Goal: Task Accomplishment & Management: Manage account settings

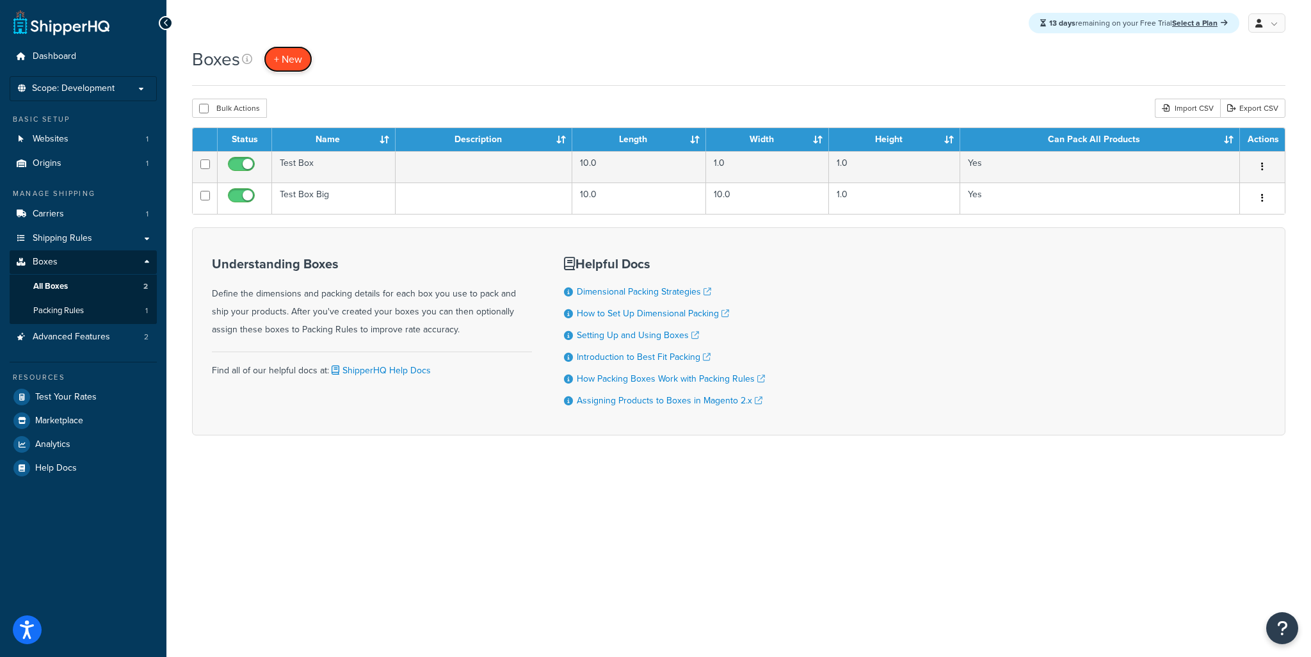
click at [292, 57] on span "+ New" at bounding box center [288, 59] width 28 height 15
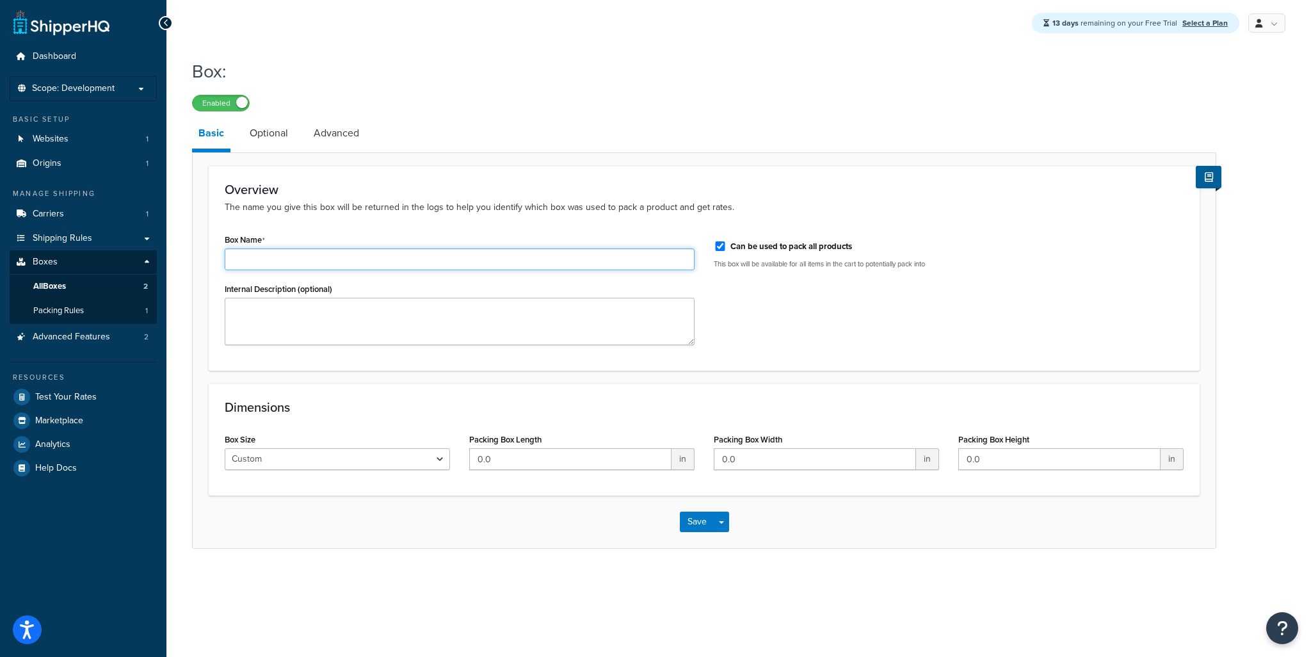
click at [277, 264] on input "Box Name" at bounding box center [460, 259] width 470 height 22
type input "Testbox Special"
click at [517, 459] on input "0.0" at bounding box center [570, 459] width 202 height 22
type input "0"
type input "10"
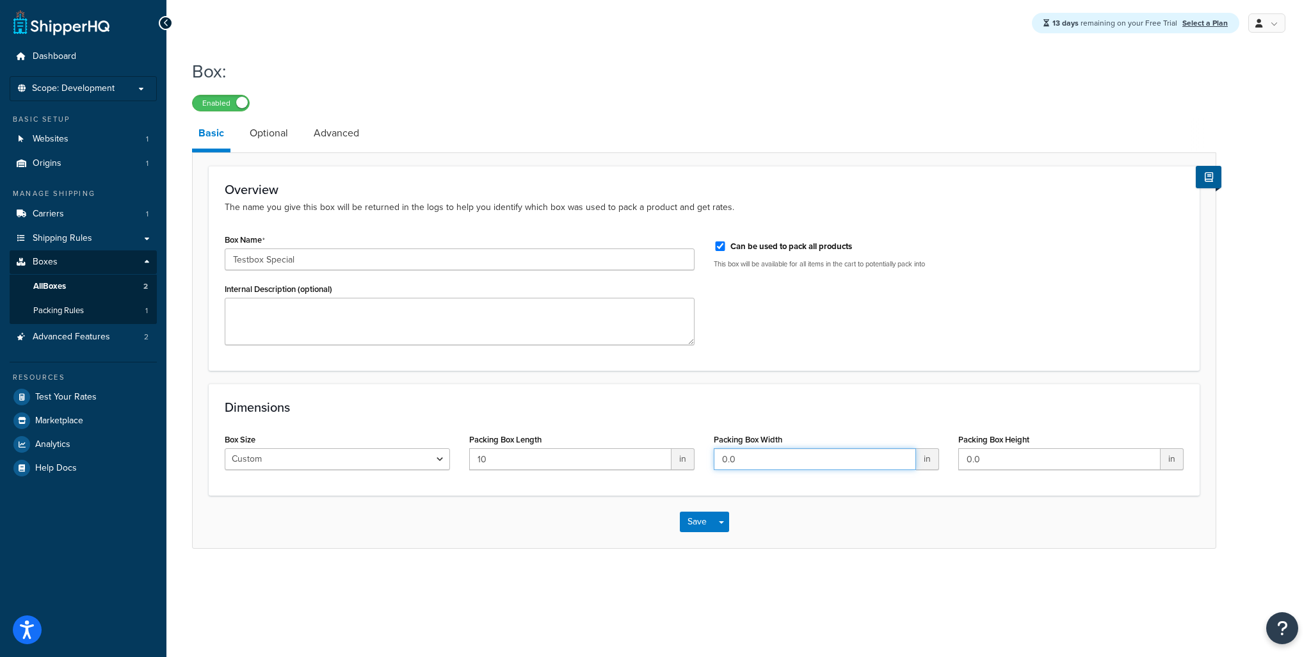
drag, startPoint x: 748, startPoint y: 464, endPoint x: 687, endPoint y: 445, distance: 64.4
click at [686, 453] on div "Box Size Custom USPS Small Flat Box USPS Medium Flat Box USPS Large Flat Box US…" at bounding box center [704, 454] width 978 height 49
type input "10"
drag, startPoint x: 1006, startPoint y: 460, endPoint x: 914, endPoint y: 453, distance: 92.4
click at [914, 453] on div "Box Size Custom USPS Small Flat Box USPS Medium Flat Box USPS Large Flat Box US…" at bounding box center [704, 454] width 978 height 49
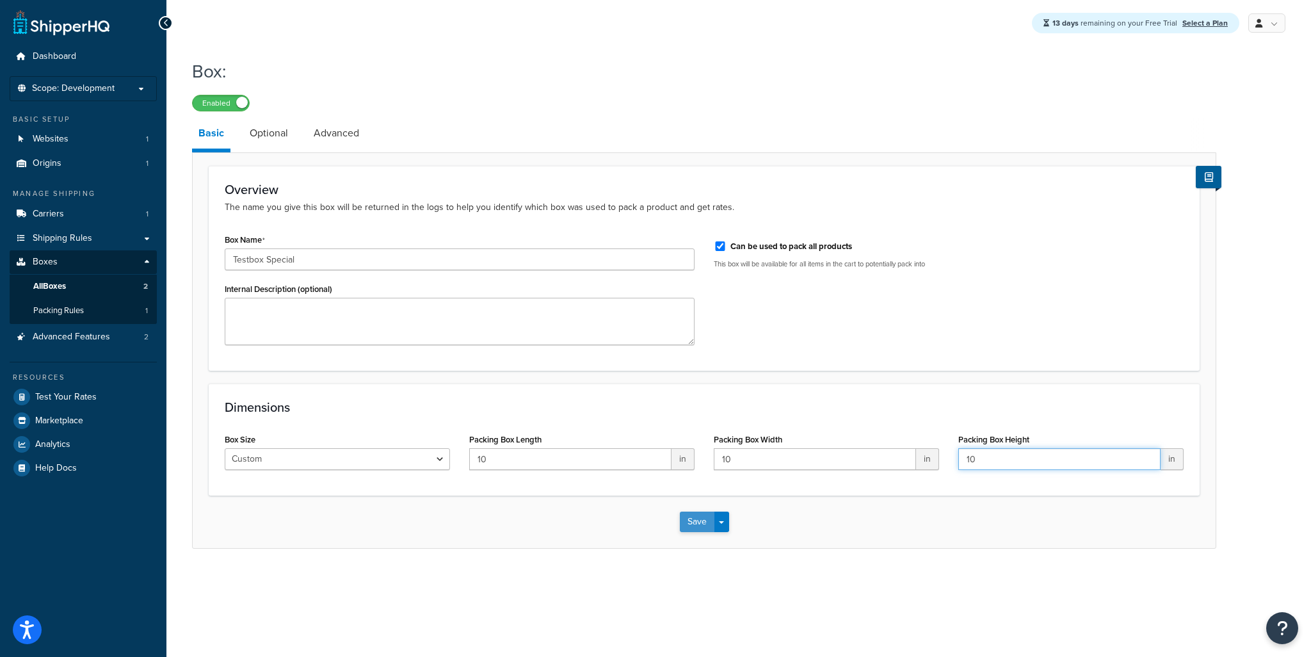
type input "10"
click at [697, 525] on button "Save" at bounding box center [697, 522] width 35 height 20
click at [379, 458] on select "Custom USPS Small Flat Box USPS Medium Flat Box USPS Large Flat Box USPS Flat E…" at bounding box center [337, 459] width 225 height 22
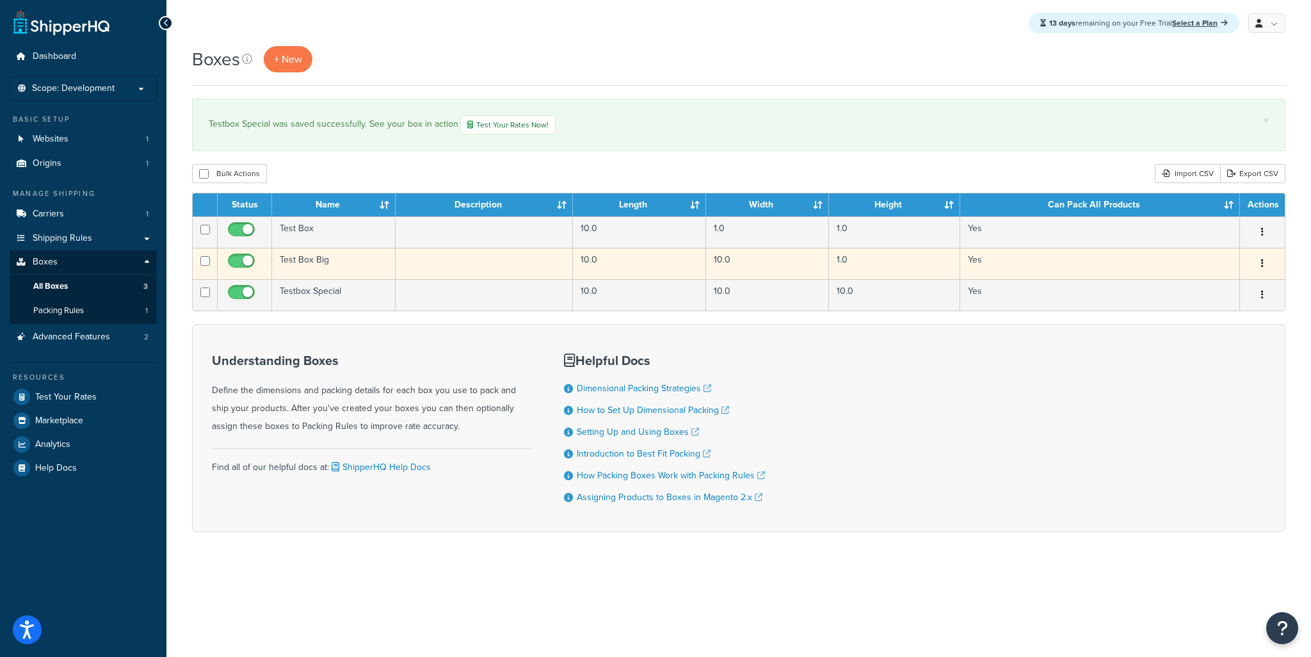
click at [1259, 262] on button "button" at bounding box center [1262, 264] width 18 height 20
click at [1218, 285] on link "Edit" at bounding box center [1220, 288] width 101 height 26
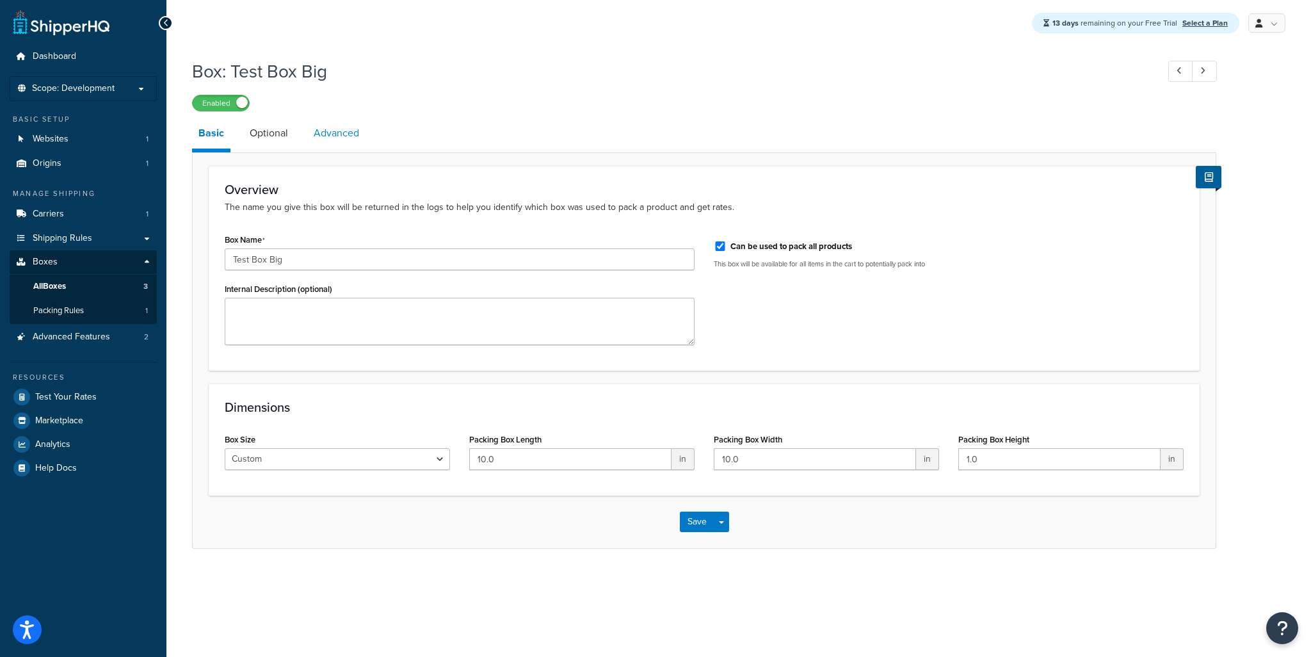
click at [329, 140] on link "Advanced" at bounding box center [336, 133] width 58 height 31
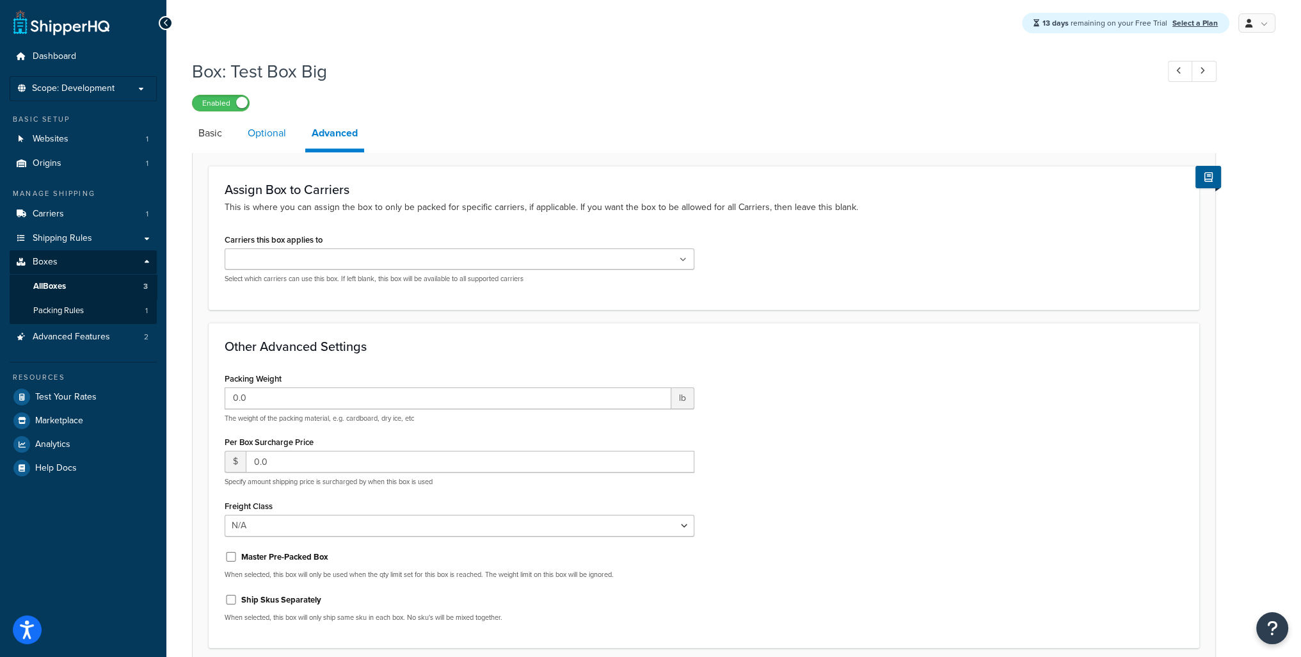
click at [266, 133] on link "Optional" at bounding box center [266, 133] width 51 height 31
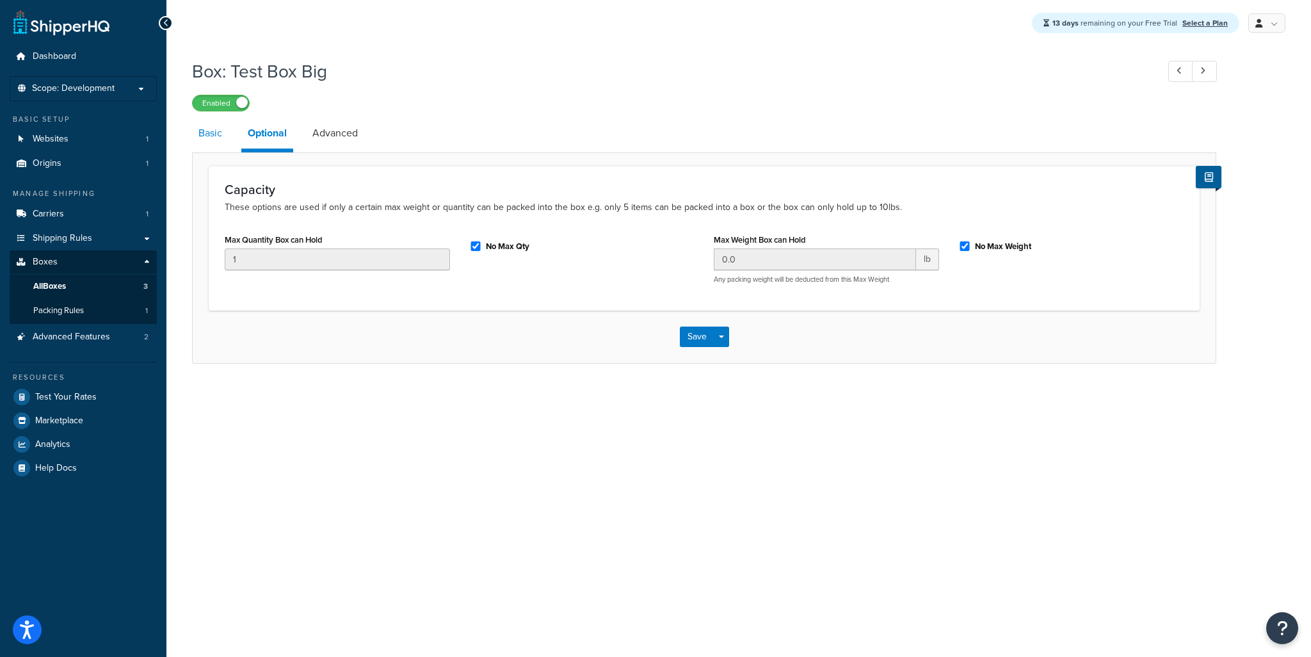
click at [214, 134] on link "Basic" at bounding box center [210, 133] width 36 height 31
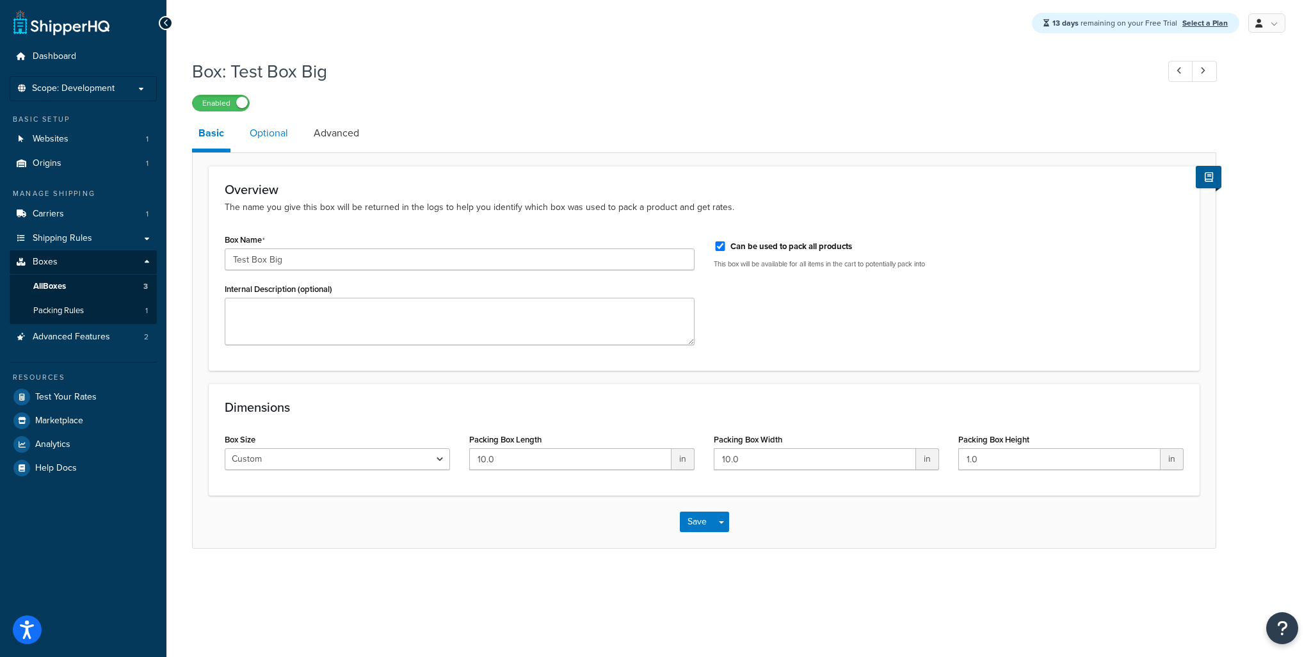
click at [246, 134] on link "Optional" at bounding box center [268, 133] width 51 height 31
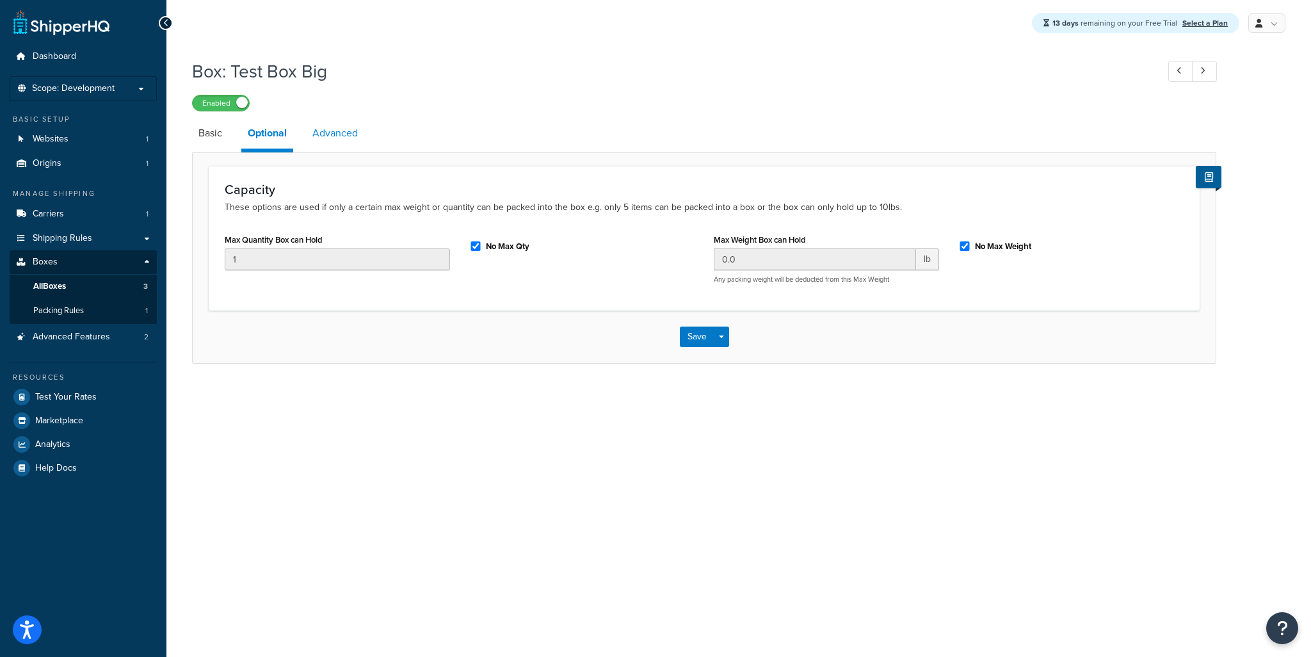
click at [312, 134] on link "Advanced" at bounding box center [335, 133] width 58 height 31
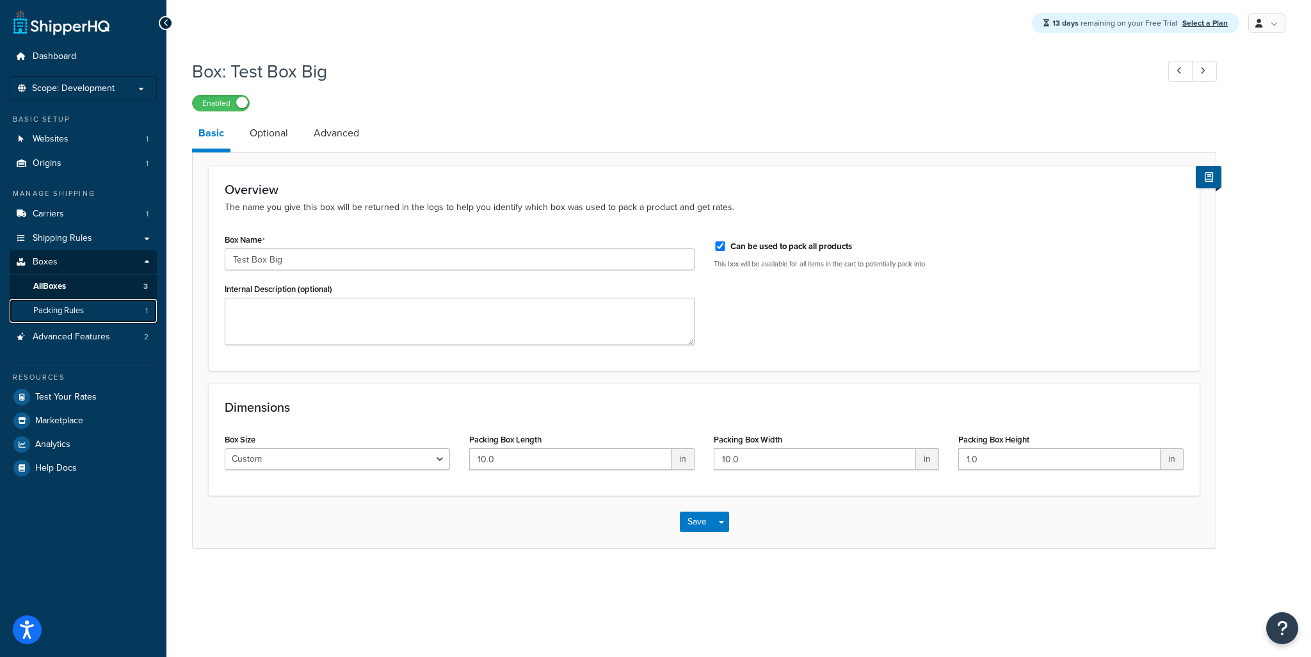
click at [81, 313] on span "Packing Rules" at bounding box center [58, 310] width 51 height 11
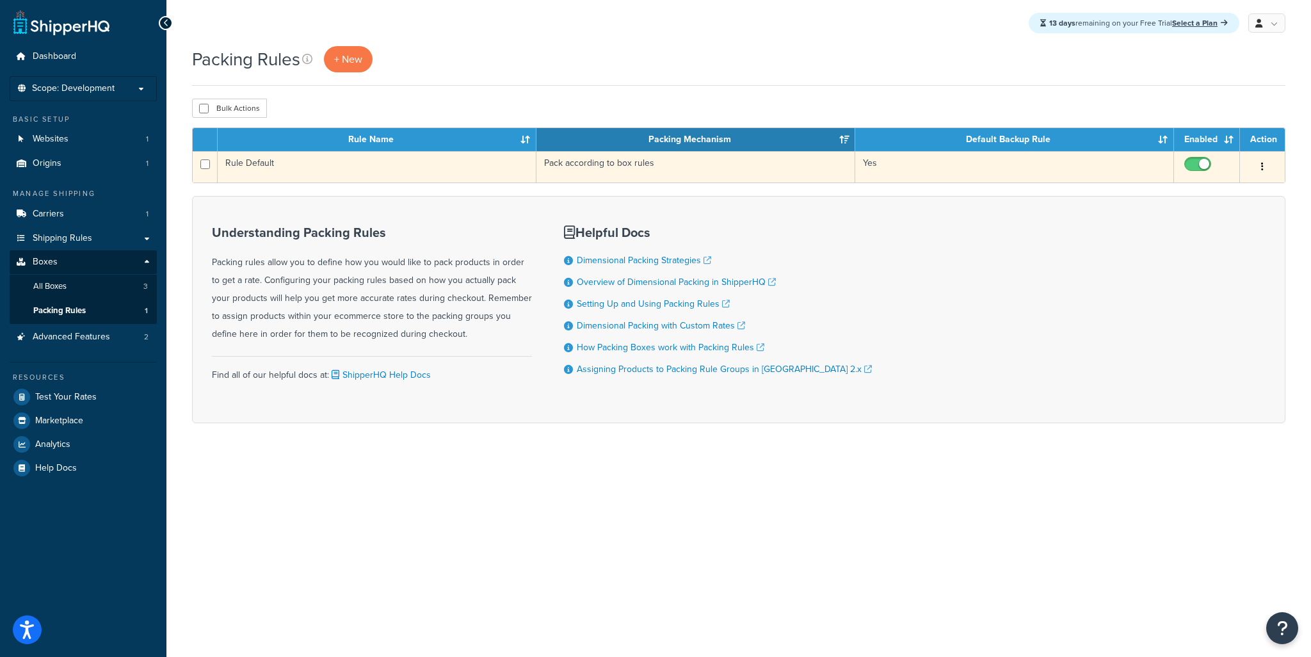
click at [1198, 168] on input "checkbox" at bounding box center [1199, 167] width 35 height 16
checkbox input "false"
click at [254, 166] on td "Rule Default" at bounding box center [377, 166] width 319 height 31
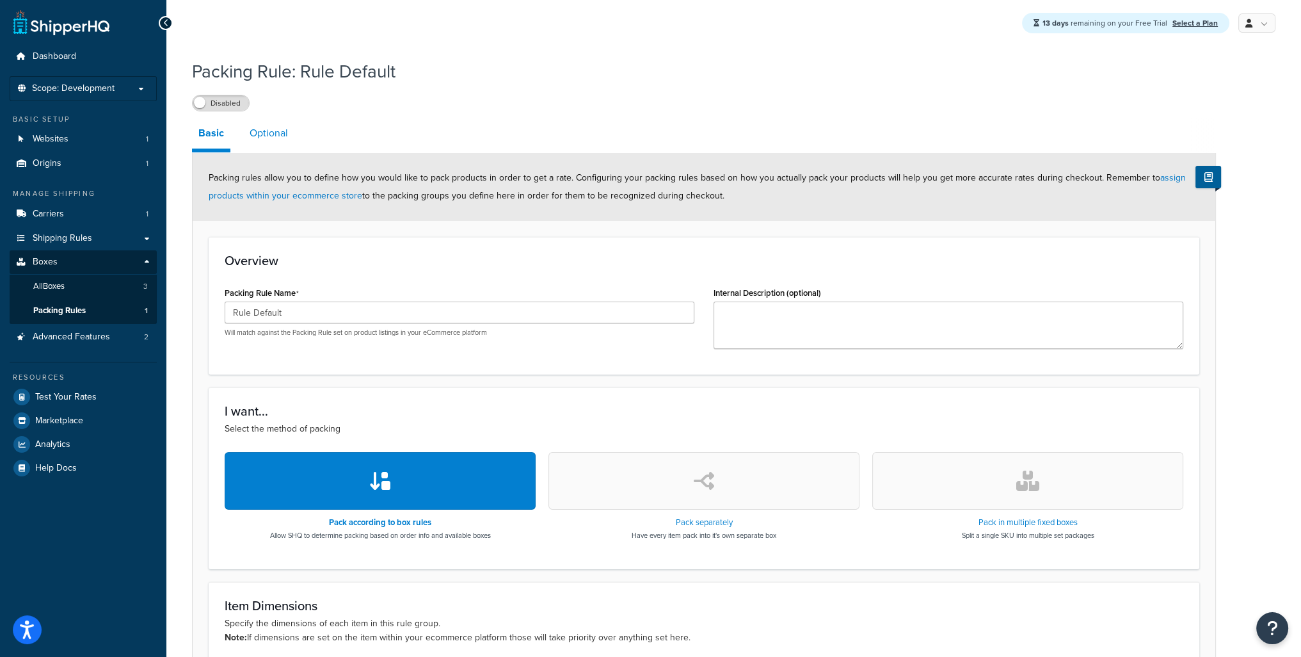
click at [277, 137] on link "Optional" at bounding box center [268, 133] width 51 height 31
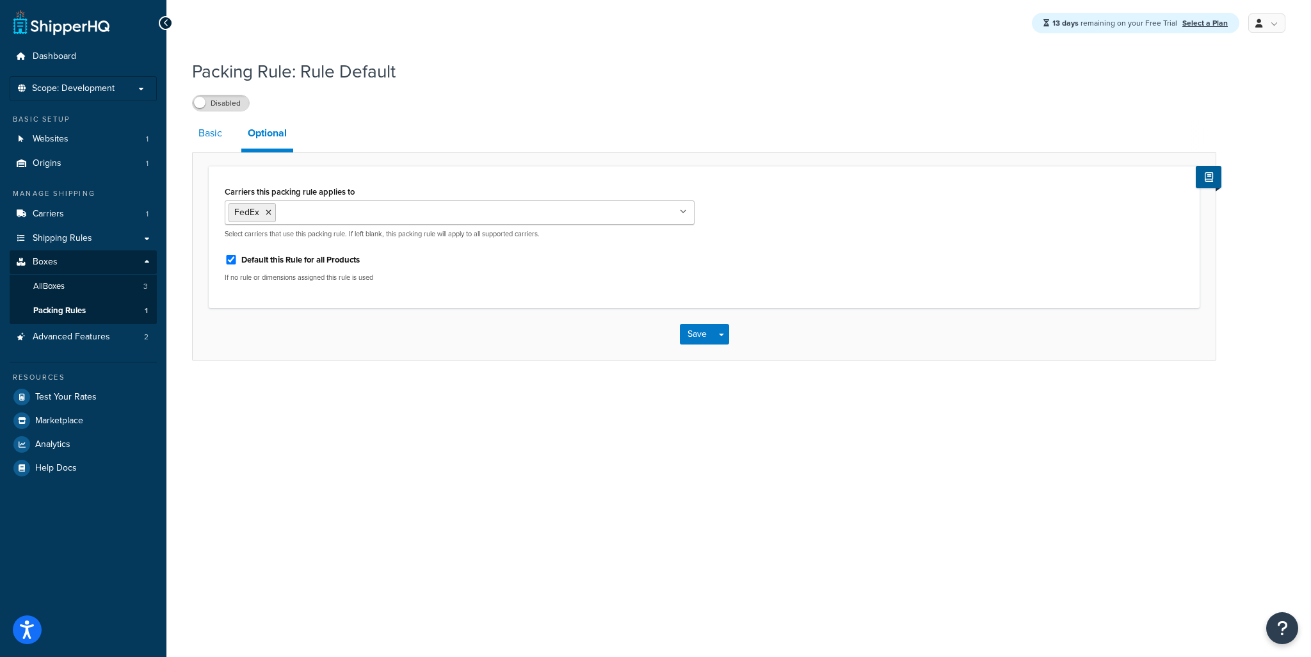
click at [213, 138] on link "Basic" at bounding box center [210, 133] width 36 height 31
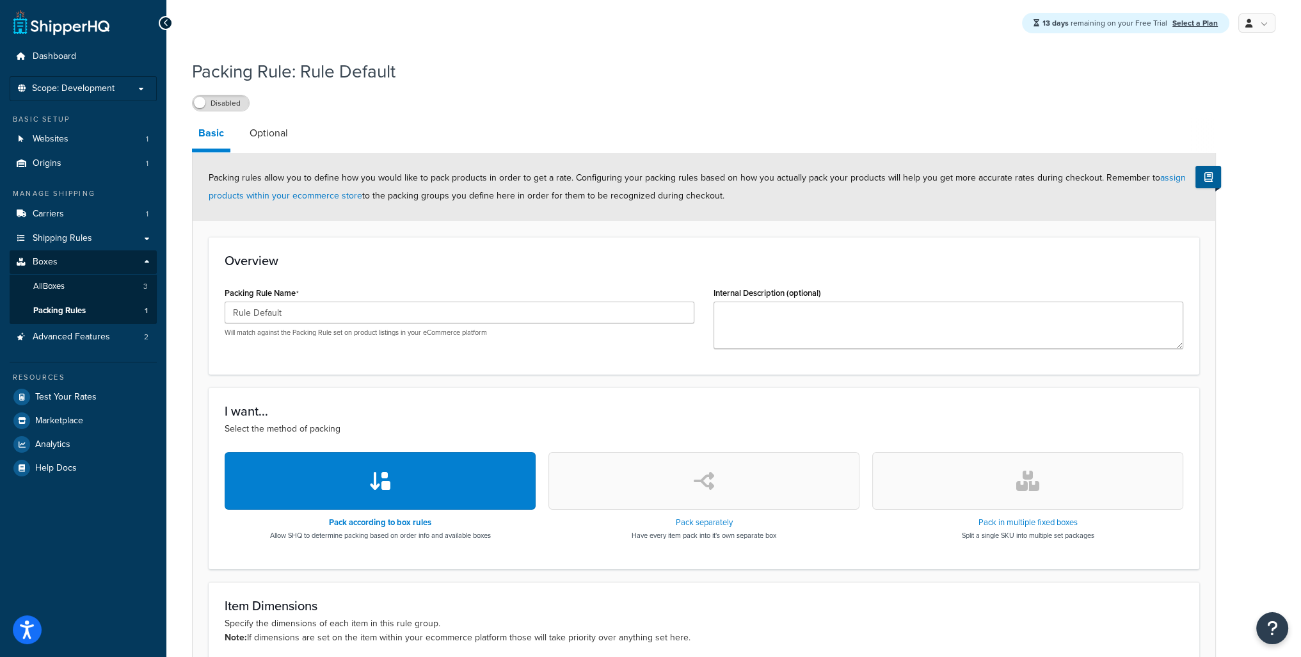
scroll to position [279, 0]
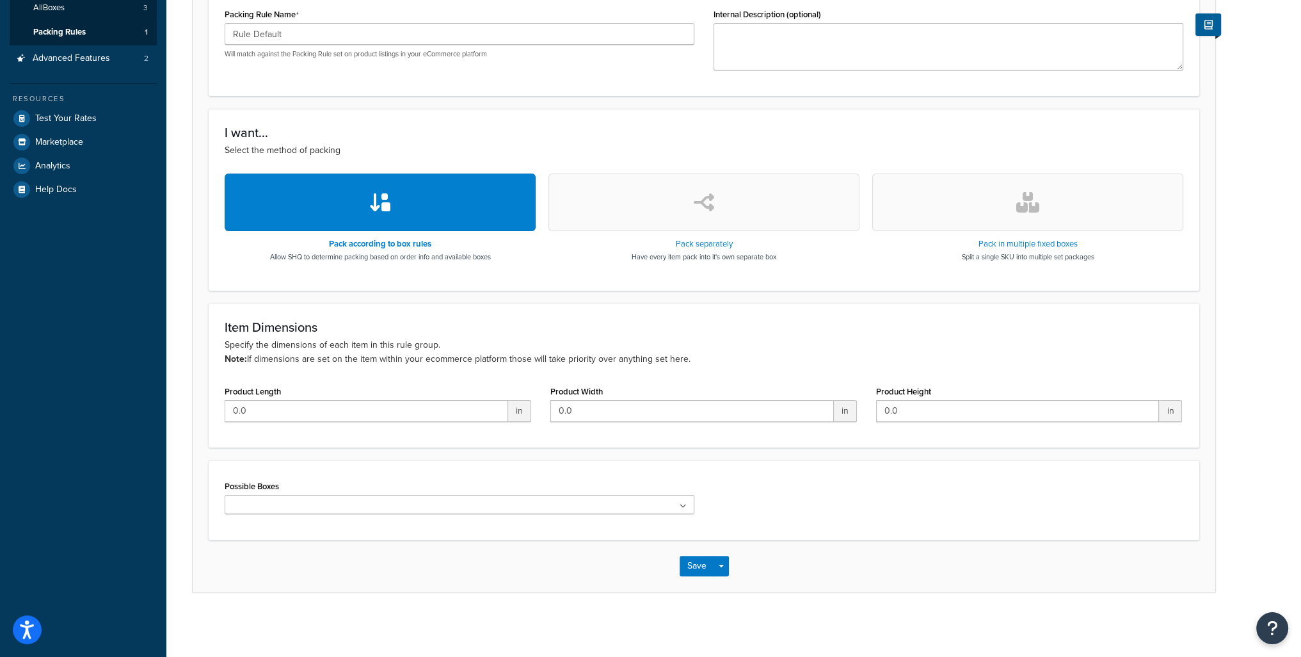
click at [667, 210] on button "button" at bounding box center [704, 202] width 311 height 58
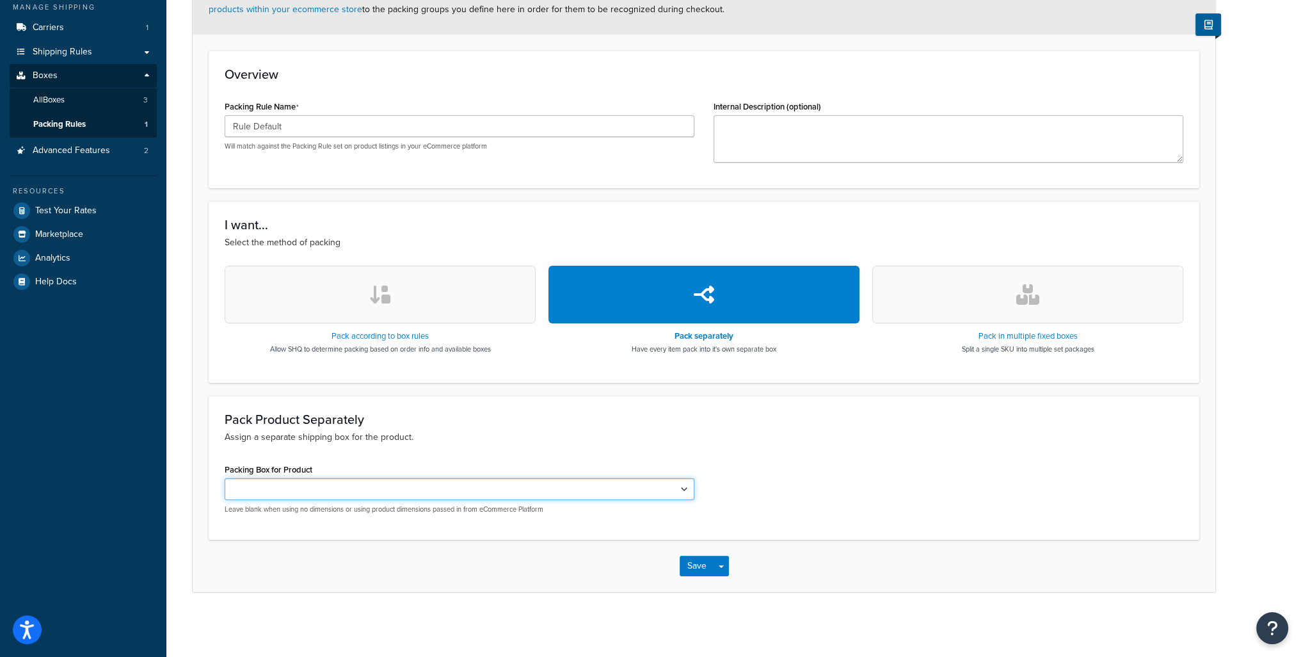
click at [343, 487] on select "Packing Box for Product" at bounding box center [460, 489] width 470 height 22
click at [364, 487] on select "Packing Box for Product" at bounding box center [460, 489] width 470 height 22
click at [365, 487] on select "Packing Box for Product" at bounding box center [460, 489] width 470 height 22
click at [383, 275] on button "button" at bounding box center [380, 295] width 311 height 58
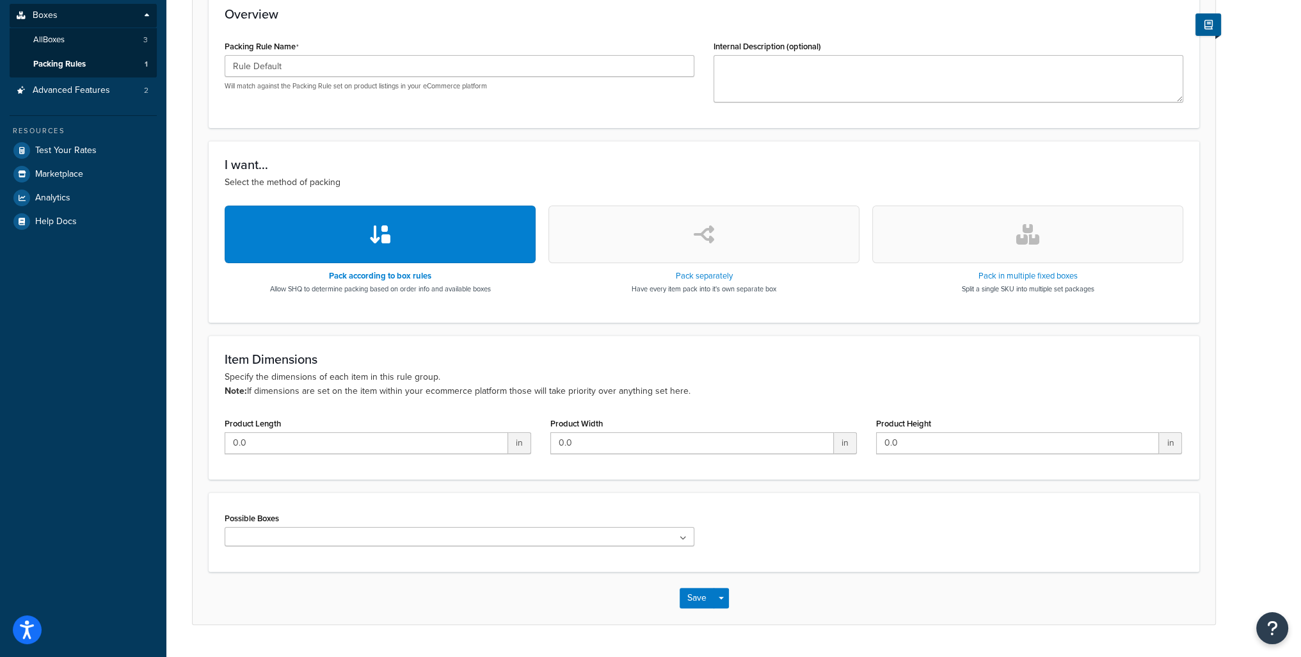
scroll to position [279, 0]
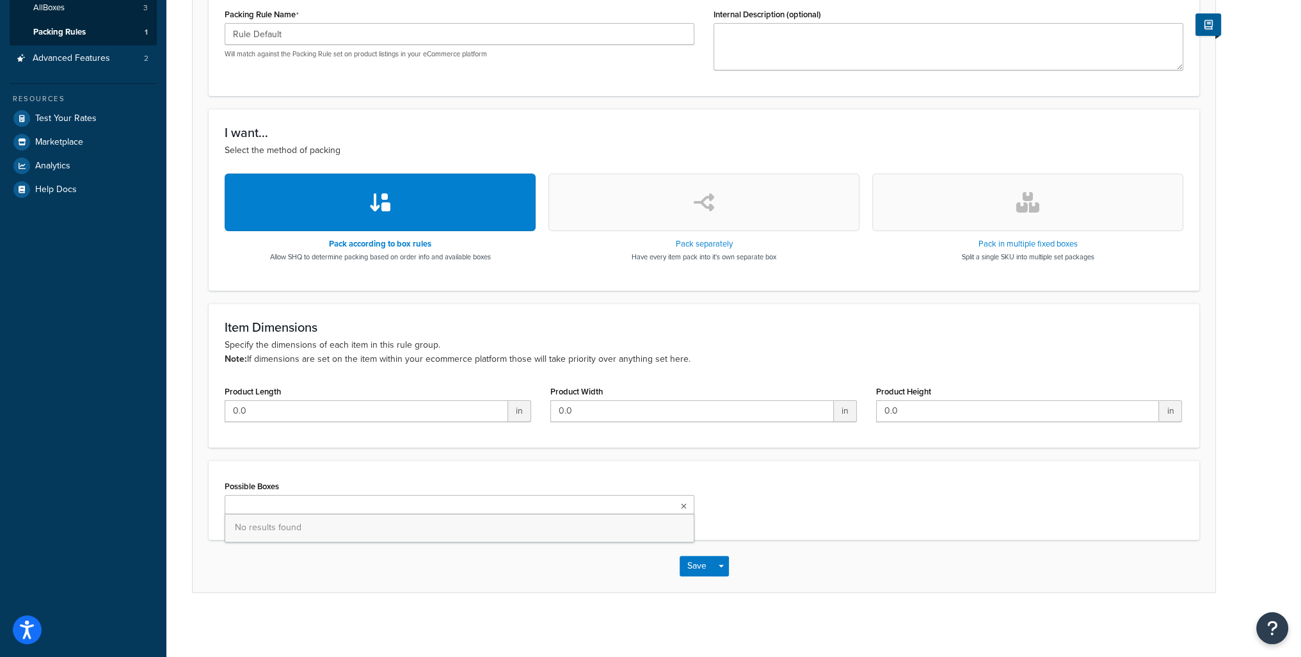
click at [456, 508] on ul at bounding box center [460, 504] width 470 height 19
click at [451, 530] on span "No results found" at bounding box center [459, 527] width 469 height 28
click at [437, 507] on ul at bounding box center [460, 504] width 470 height 19
click at [437, 501] on ul at bounding box center [460, 504] width 470 height 19
drag, startPoint x: 438, startPoint y: 500, endPoint x: 474, endPoint y: 473, distance: 45.3
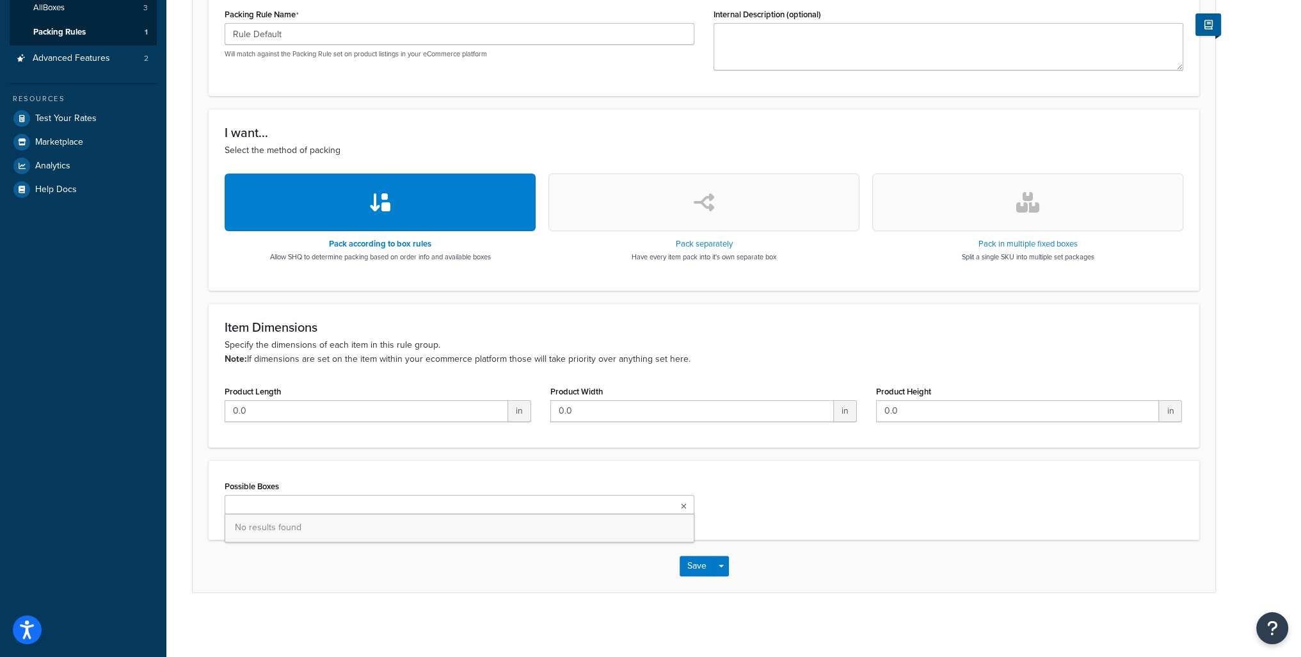
click at [439, 500] on ul at bounding box center [460, 504] width 470 height 19
click at [1032, 205] on icon "button" at bounding box center [1028, 202] width 23 height 20
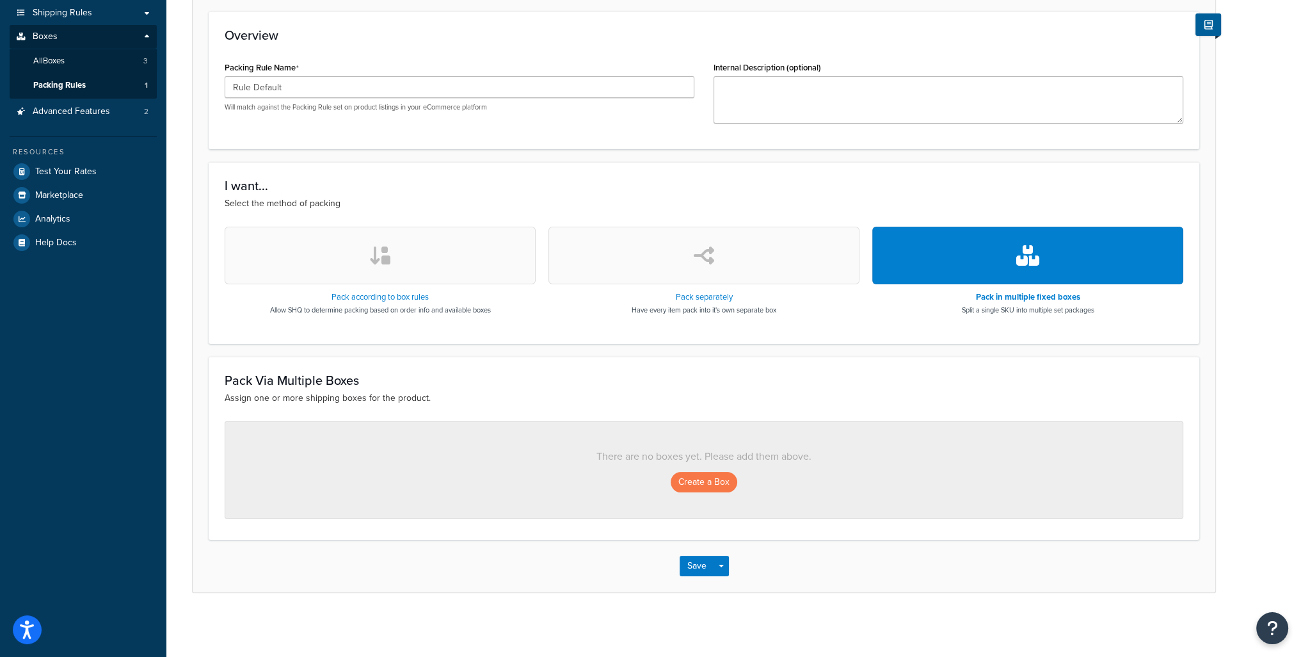
scroll to position [225, 0]
drag, startPoint x: 232, startPoint y: 377, endPoint x: 387, endPoint y: 378, distance: 154.9
click at [387, 378] on h3 "Pack Via Multiple Boxes" at bounding box center [704, 380] width 959 height 14
click at [710, 476] on button "Create a Box" at bounding box center [704, 482] width 67 height 20
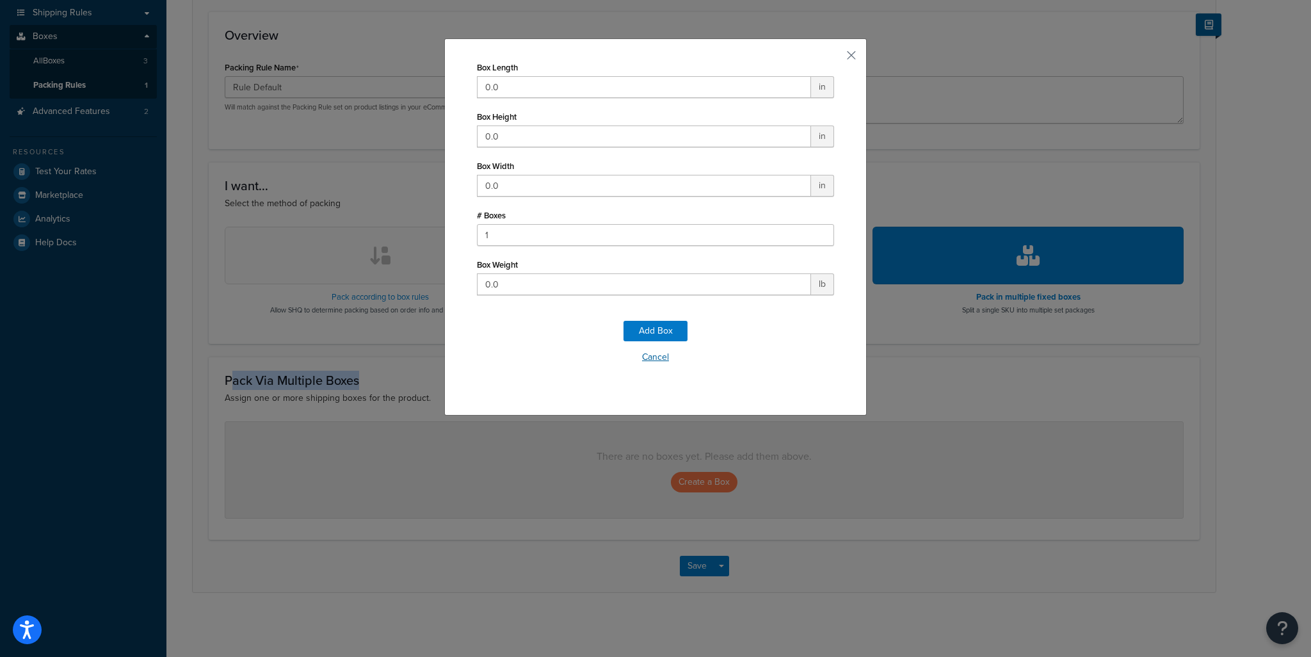
click at [654, 357] on button "Cancel" at bounding box center [655, 357] width 357 height 19
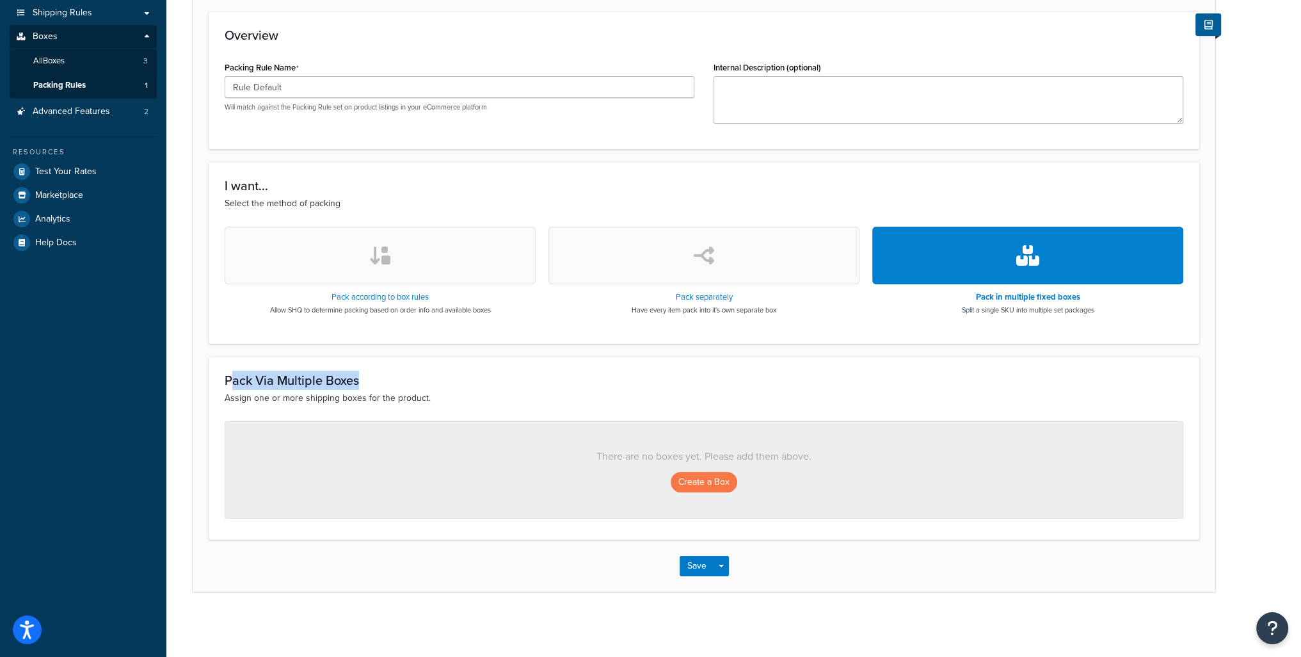
click at [709, 256] on icon "button" at bounding box center [704, 255] width 20 height 20
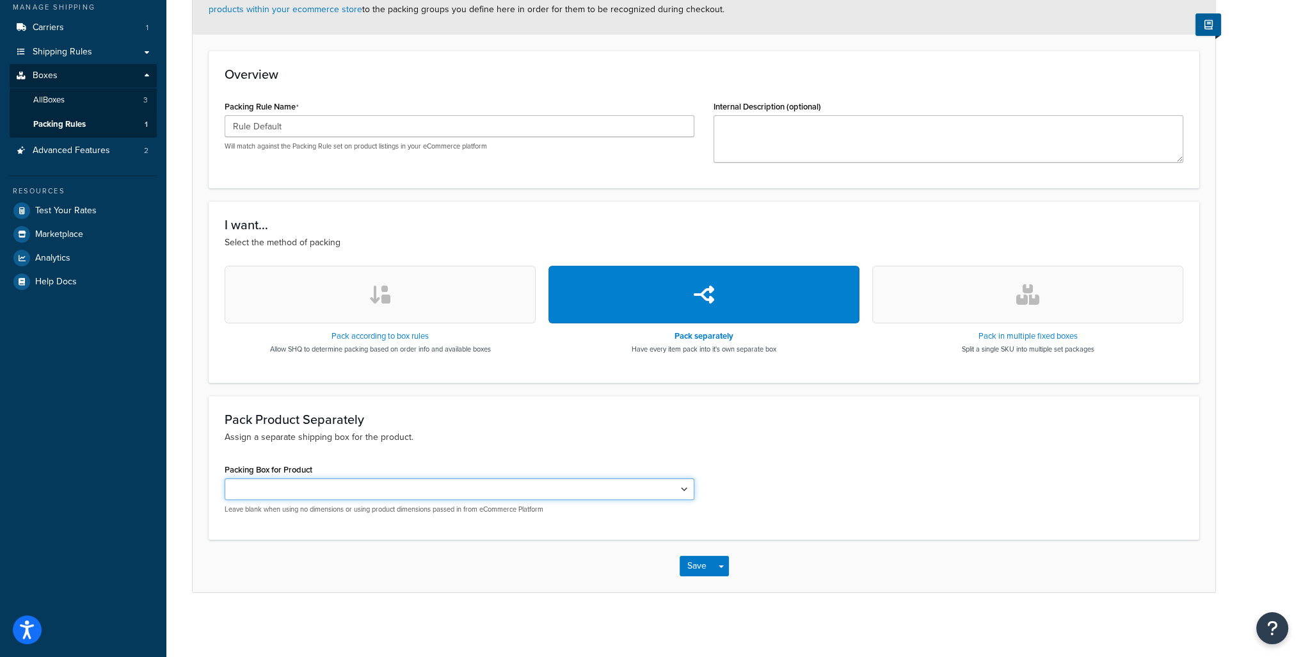
click at [653, 490] on select "Packing Box for Product" at bounding box center [460, 489] width 470 height 22
click at [609, 443] on p "Assign a separate shipping box for the product." at bounding box center [704, 437] width 959 height 14
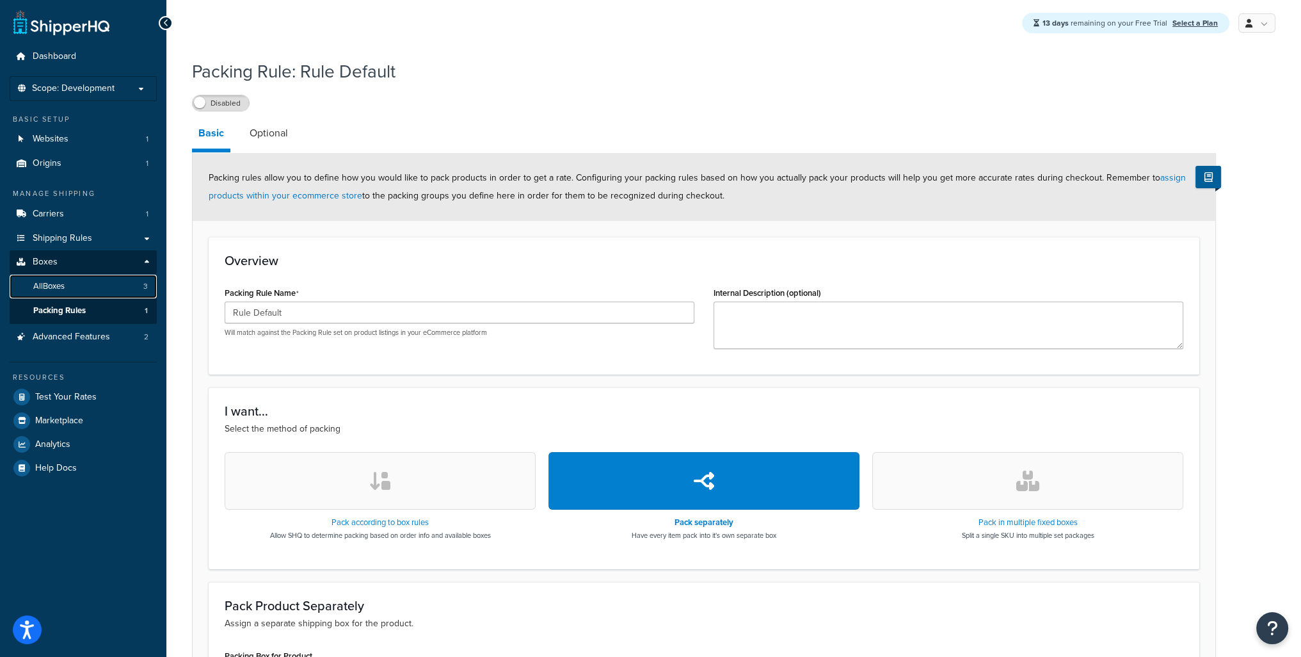
click at [54, 284] on span "All Boxes" at bounding box center [48, 286] width 31 height 11
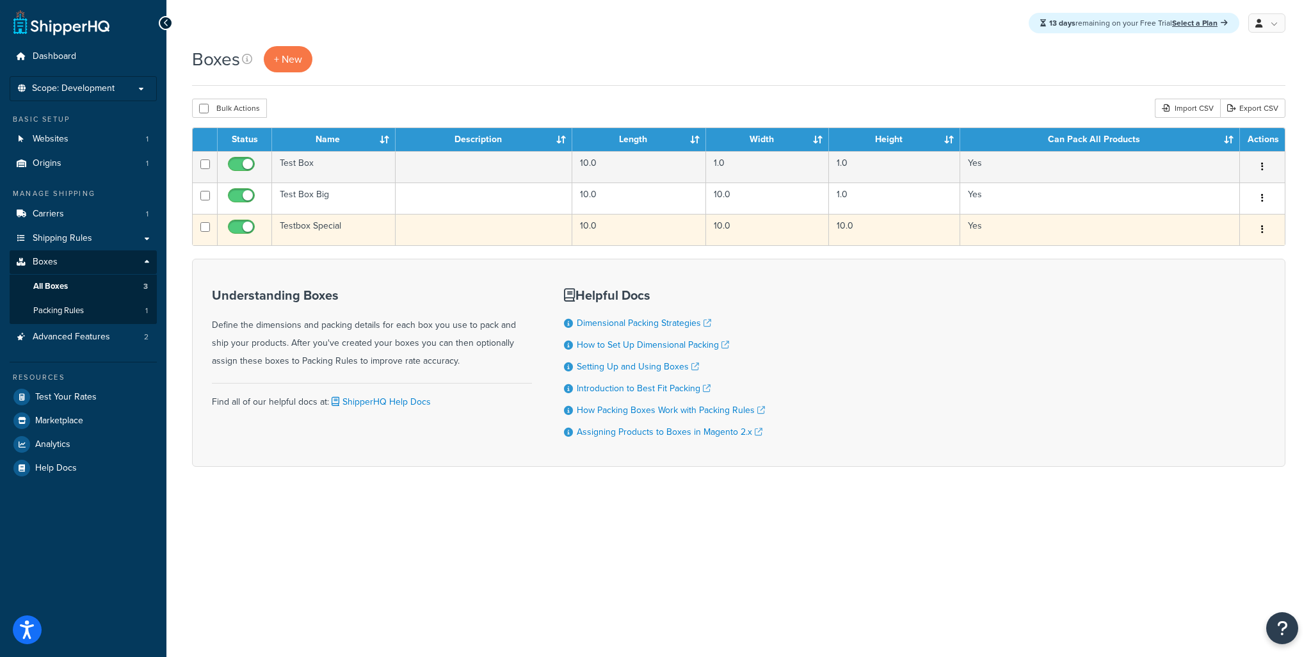
click at [1260, 229] on button "button" at bounding box center [1262, 230] width 18 height 20
click at [1207, 256] on link "Edit" at bounding box center [1220, 254] width 101 height 26
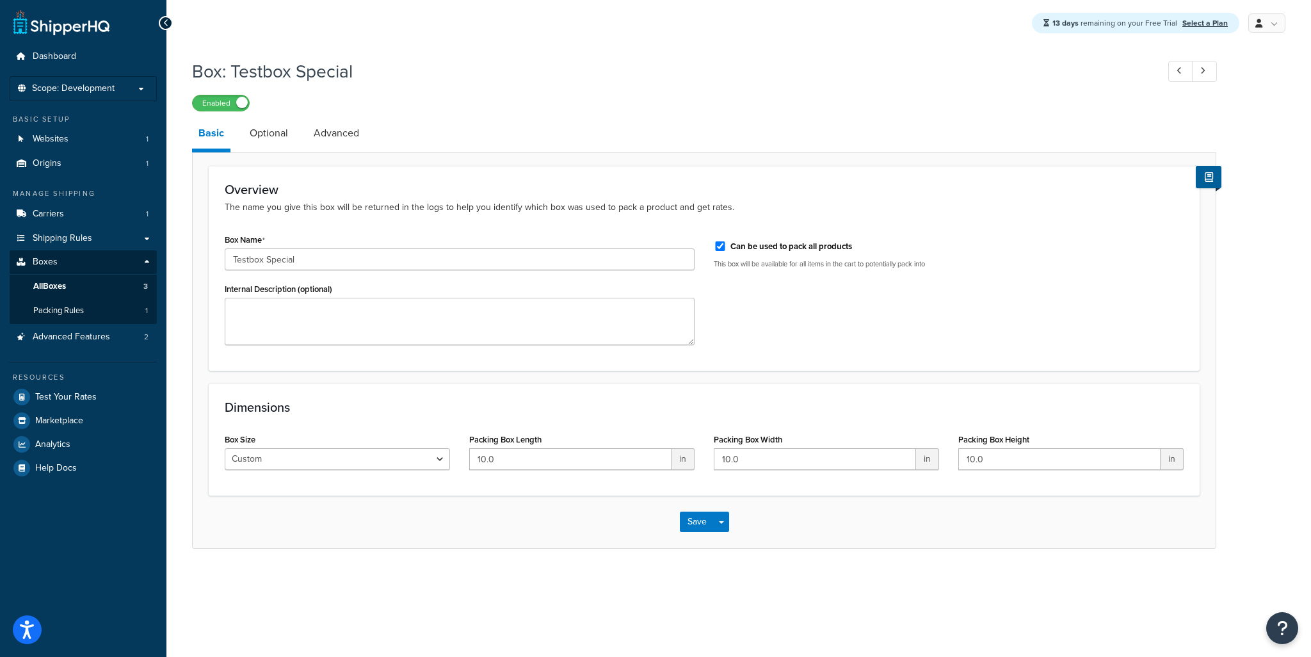
click at [761, 247] on label "Can be used to pack all products" at bounding box center [791, 247] width 122 height 12
click at [727, 247] on input "Can be used to pack all products" at bounding box center [720, 246] width 13 height 10
checkbox input "false"
click at [699, 526] on button "Save" at bounding box center [697, 522] width 35 height 20
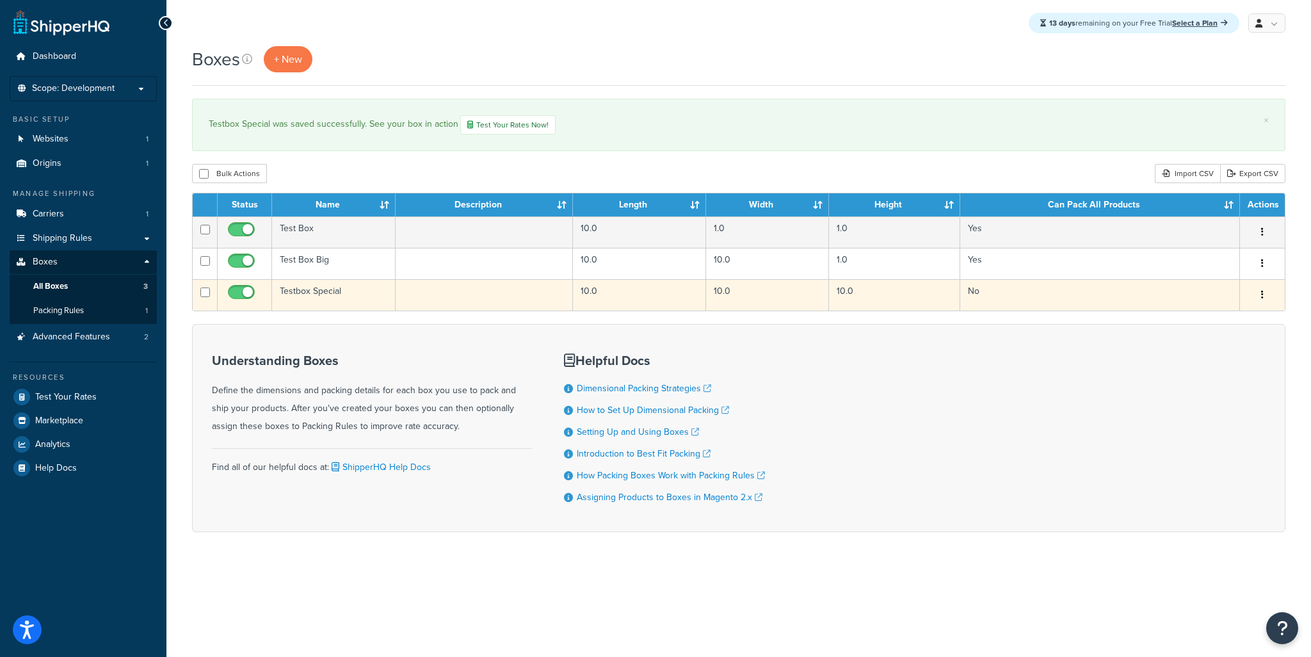
click at [1262, 295] on icon "button" at bounding box center [1262, 294] width 3 height 9
click at [1232, 321] on link "Edit" at bounding box center [1220, 319] width 101 height 26
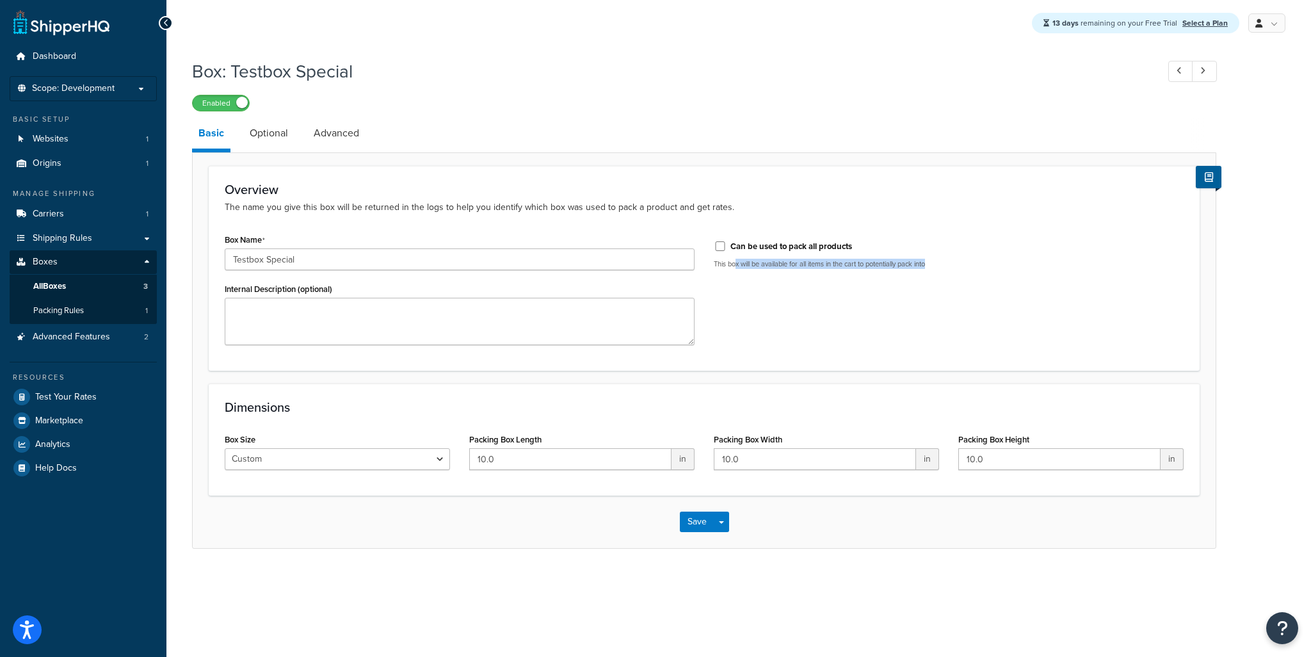
drag, startPoint x: 736, startPoint y: 264, endPoint x: 937, endPoint y: 264, distance: 201.0
click at [938, 264] on p "This box will be available for all items in the cart to potentially pack into" at bounding box center [949, 264] width 470 height 10
click at [832, 347] on div "Box Name Testbox Special Internal Description (optional) Can be used to pack al…" at bounding box center [704, 292] width 978 height 124
click at [274, 131] on link "Optional" at bounding box center [268, 133] width 51 height 31
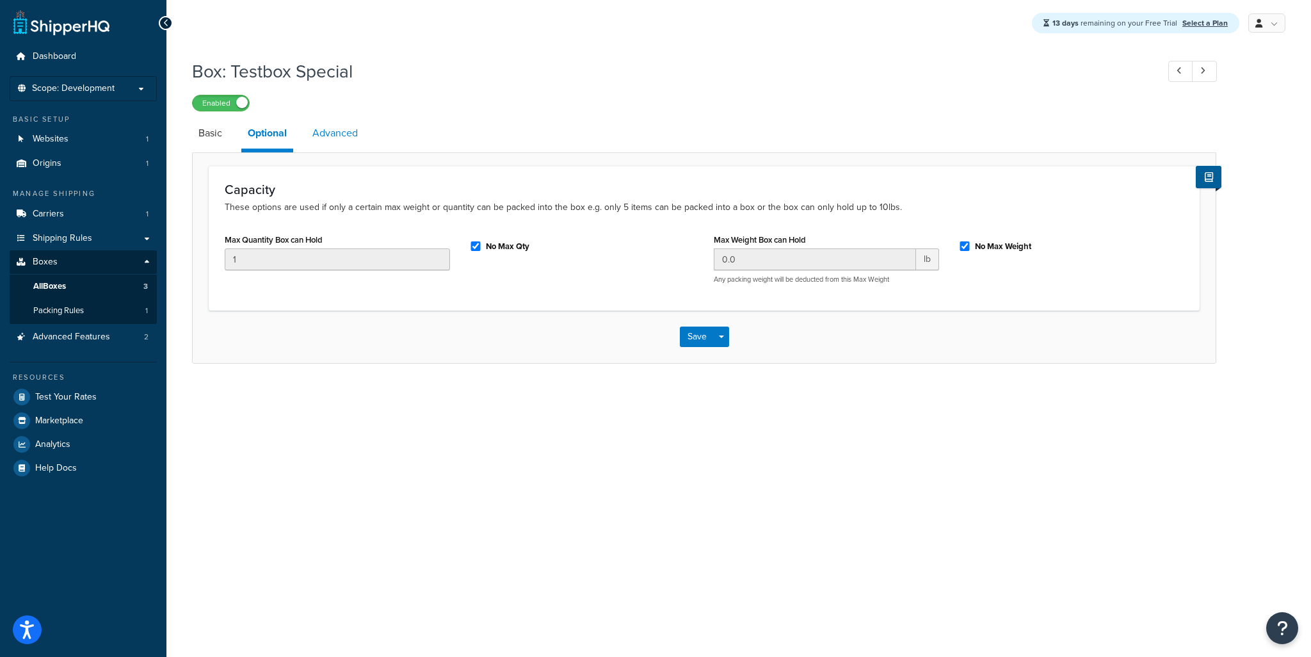
click at [330, 142] on link "Advanced" at bounding box center [335, 133] width 58 height 31
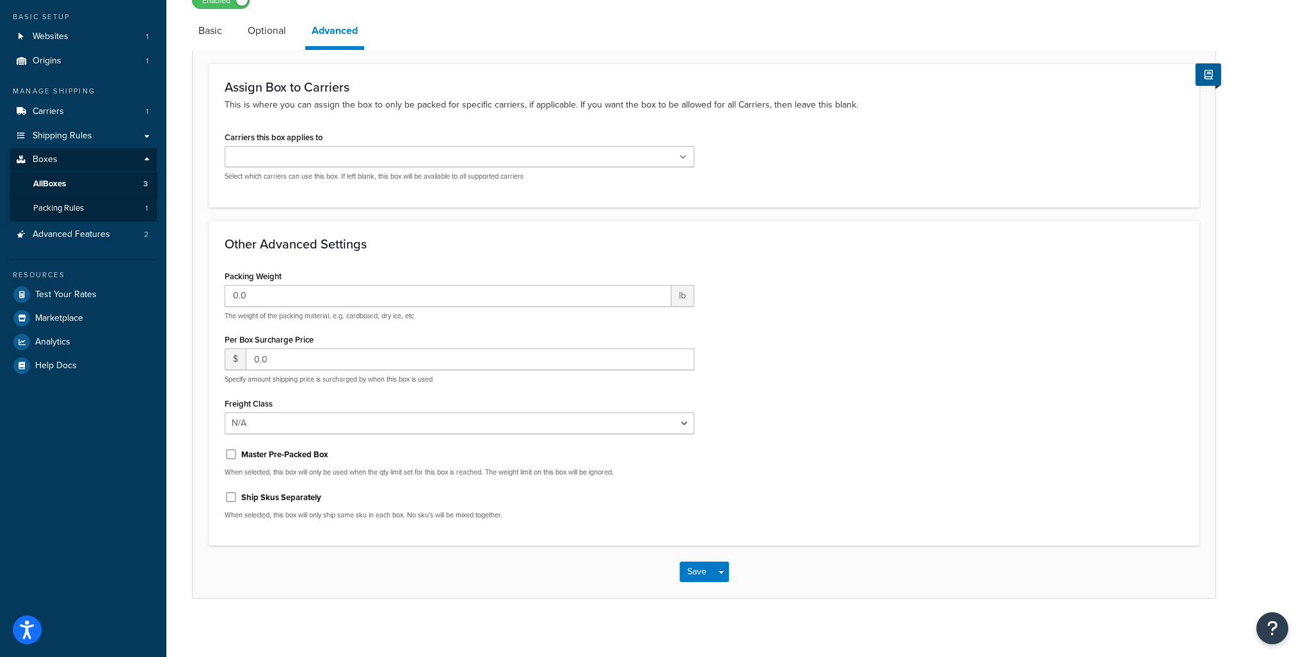
scroll to position [109, 0]
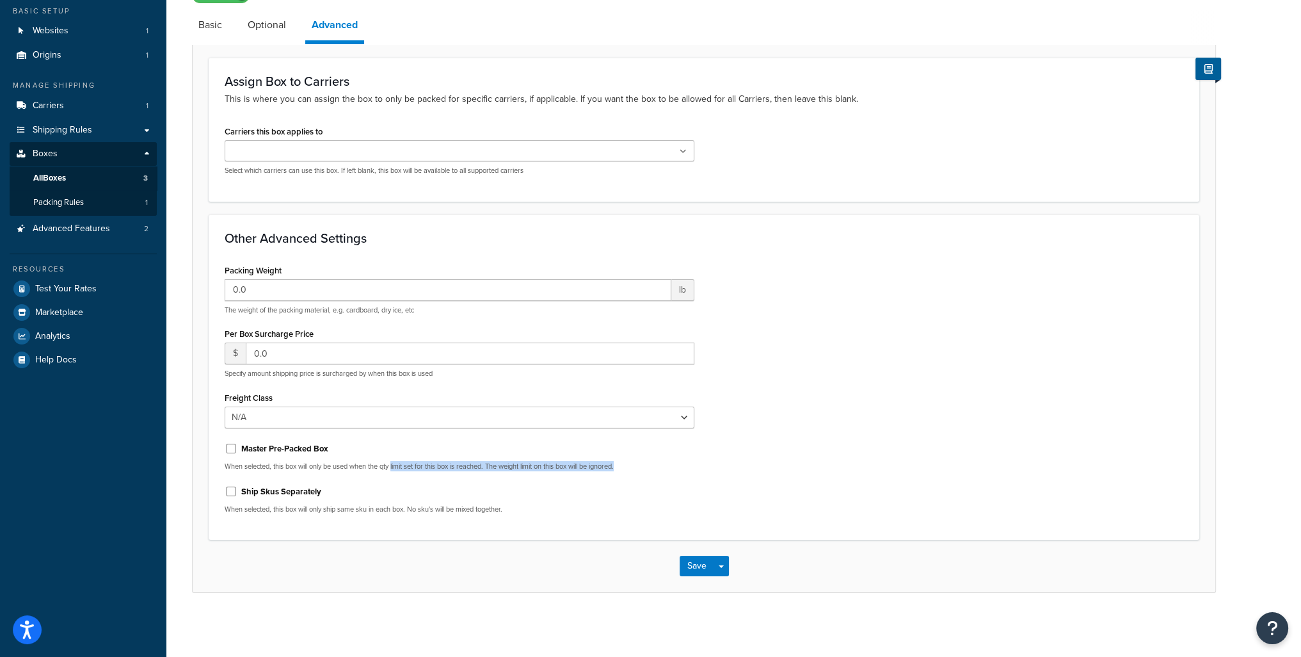
drag, startPoint x: 394, startPoint y: 467, endPoint x: 382, endPoint y: 444, distance: 25.8
click at [649, 463] on p "When selected, this box will only be used when the qty limit set for this box i…" at bounding box center [460, 467] width 470 height 10
click at [229, 444] on input "Master Pre-Packed Box" at bounding box center [231, 449] width 13 height 10
click at [231, 446] on input "Master Pre-Packed Box" at bounding box center [231, 449] width 13 height 10
checkbox input "false"
